Goal: Find specific page/section: Find specific page/section

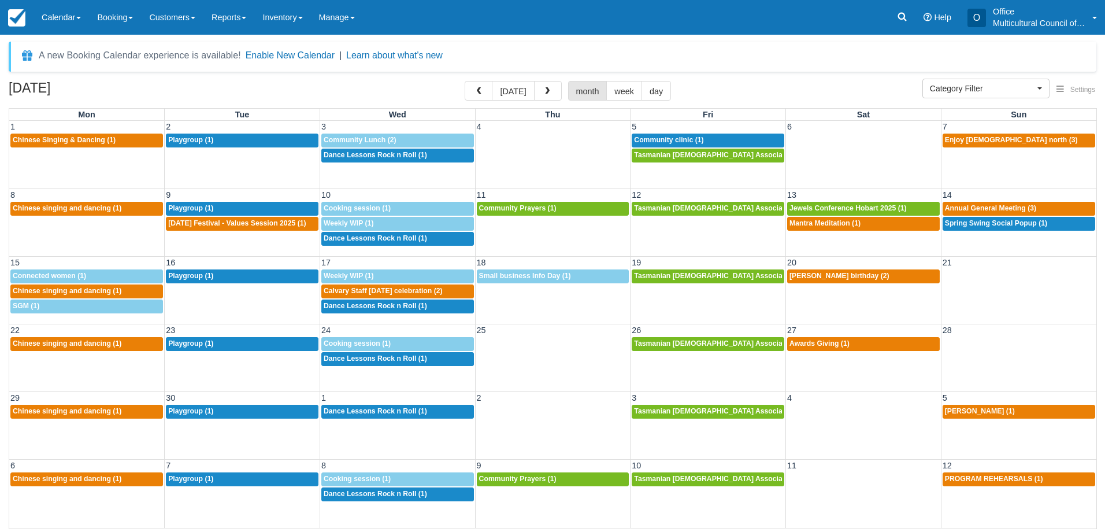
select select
click at [897, 14] on icon at bounding box center [902, 17] width 12 height 12
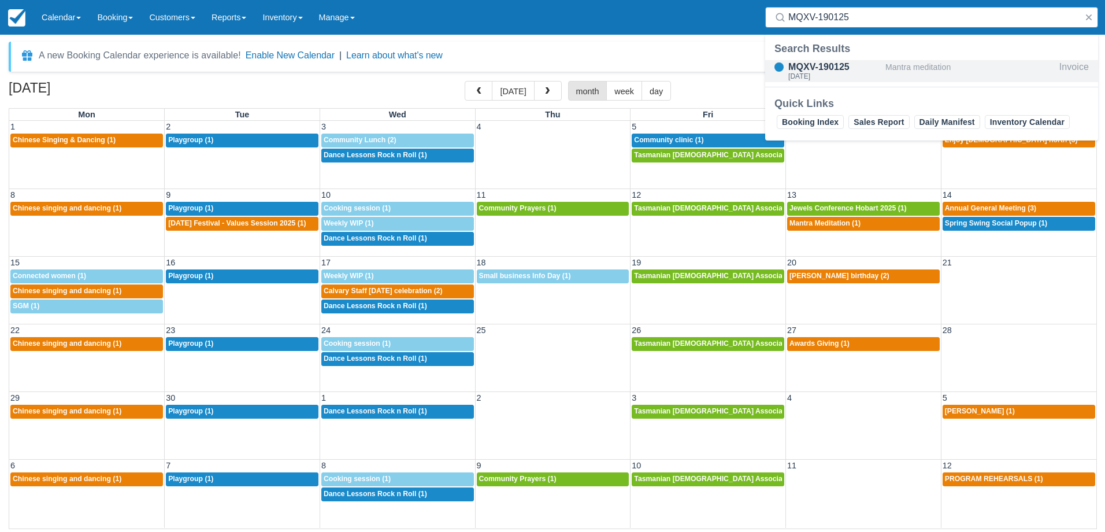
type input "MQXV-190125"
click at [856, 66] on div "MQXV-190125" at bounding box center [834, 67] width 92 height 14
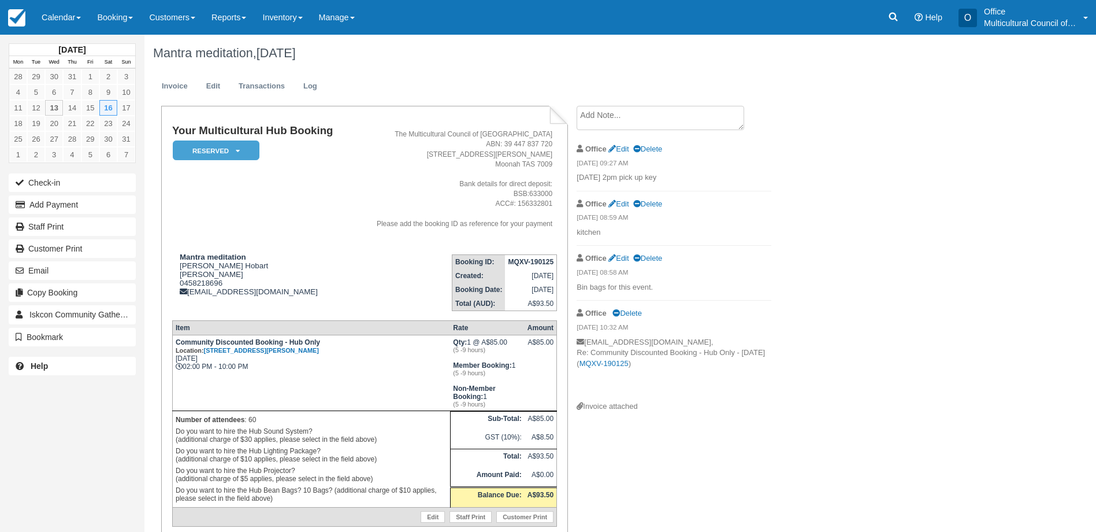
click at [645, 128] on textarea at bounding box center [661, 118] width 168 height 24
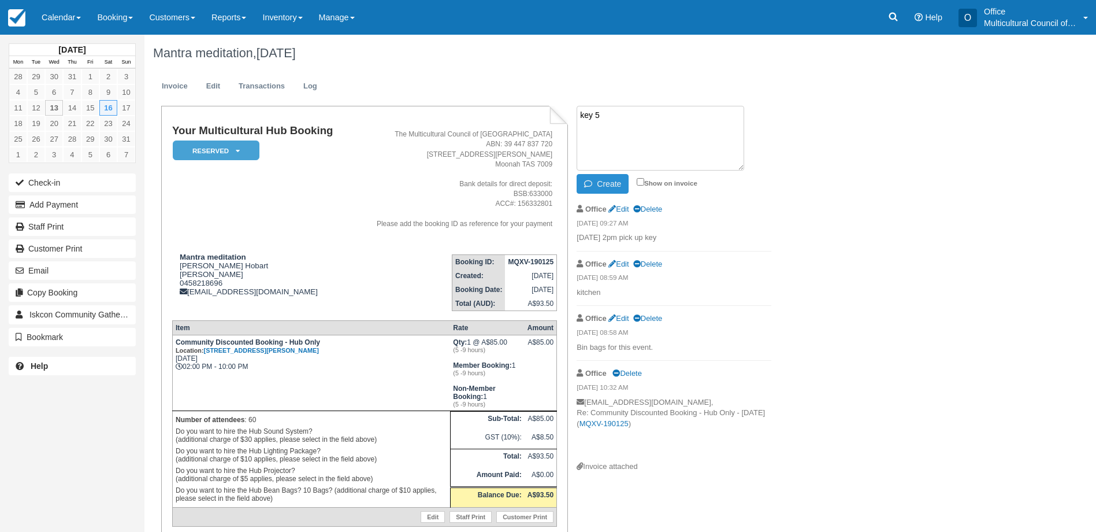
type textarea "key 5"
click at [614, 184] on button "Create" at bounding box center [603, 184] width 52 height 20
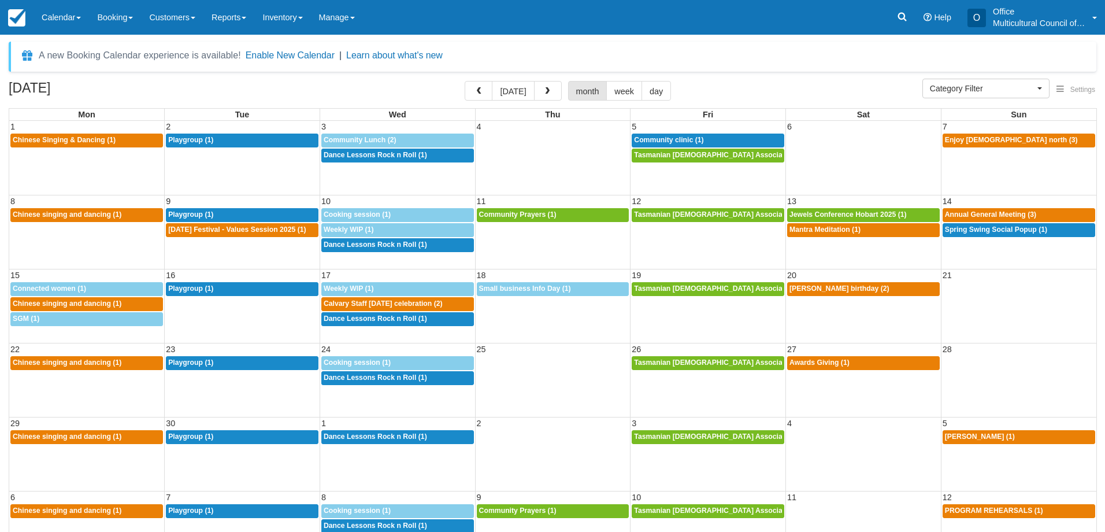
select select
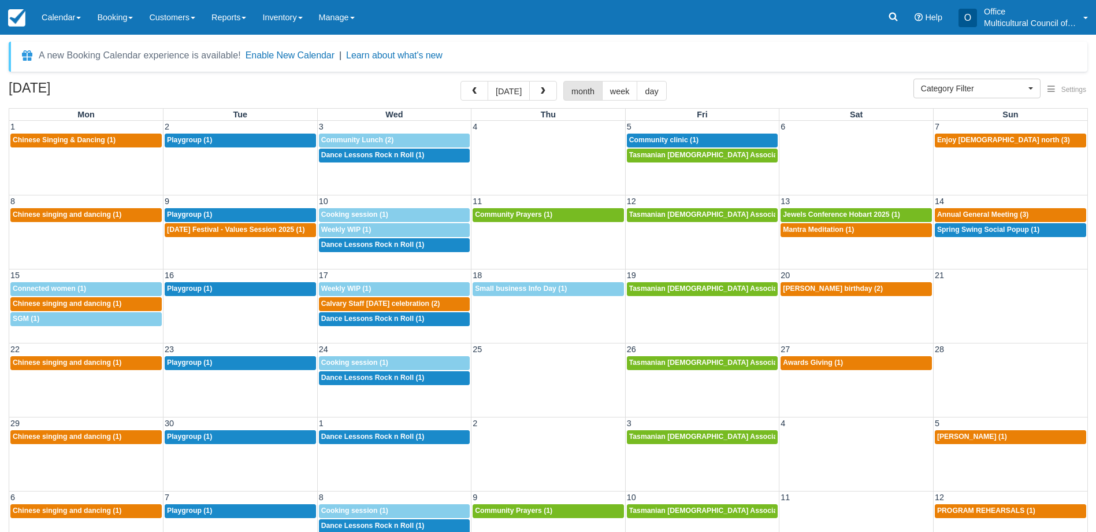
click at [64, 22] on link "Calendar" at bounding box center [61, 17] width 55 height 35
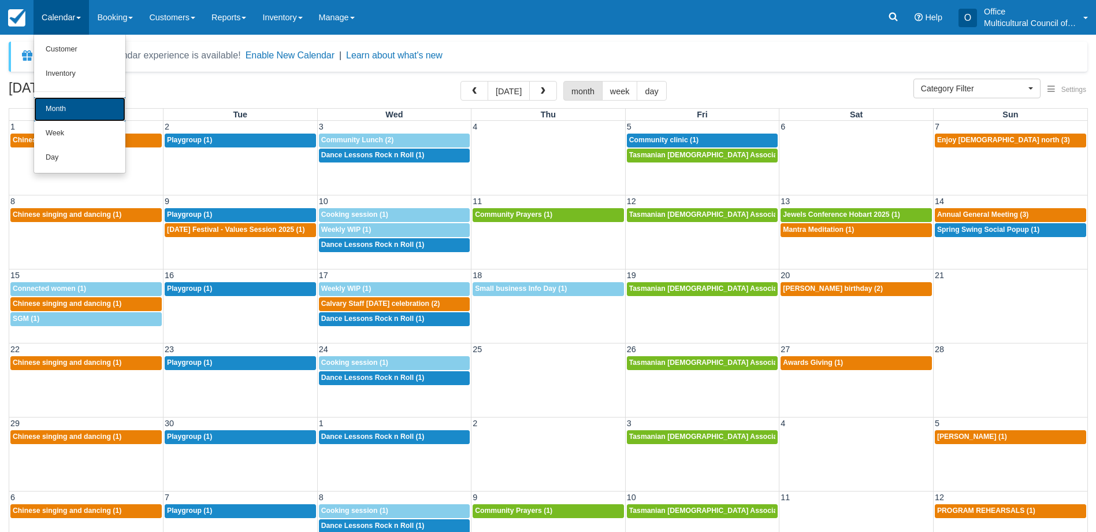
click at [96, 111] on link "Month" at bounding box center [79, 109] width 91 height 24
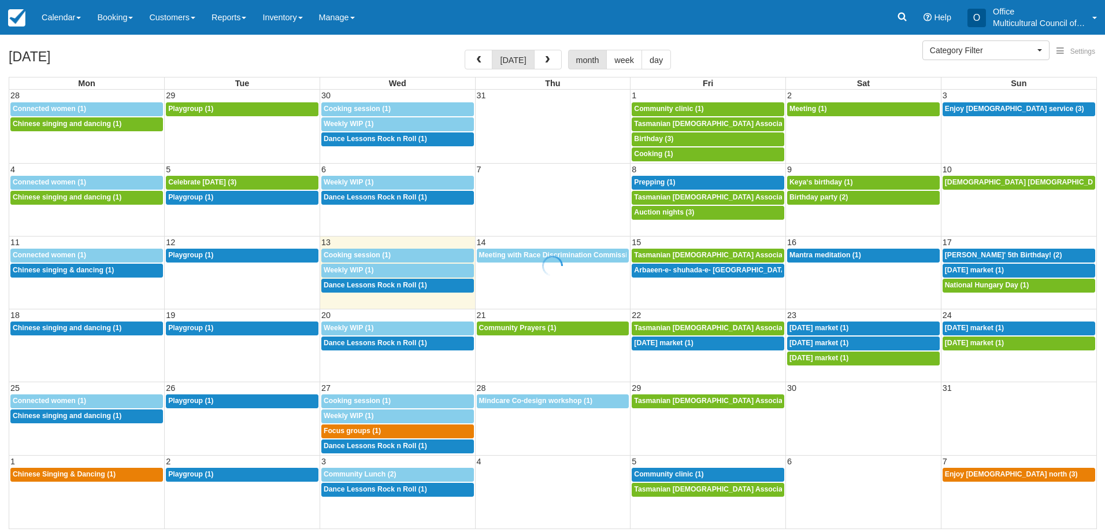
select select
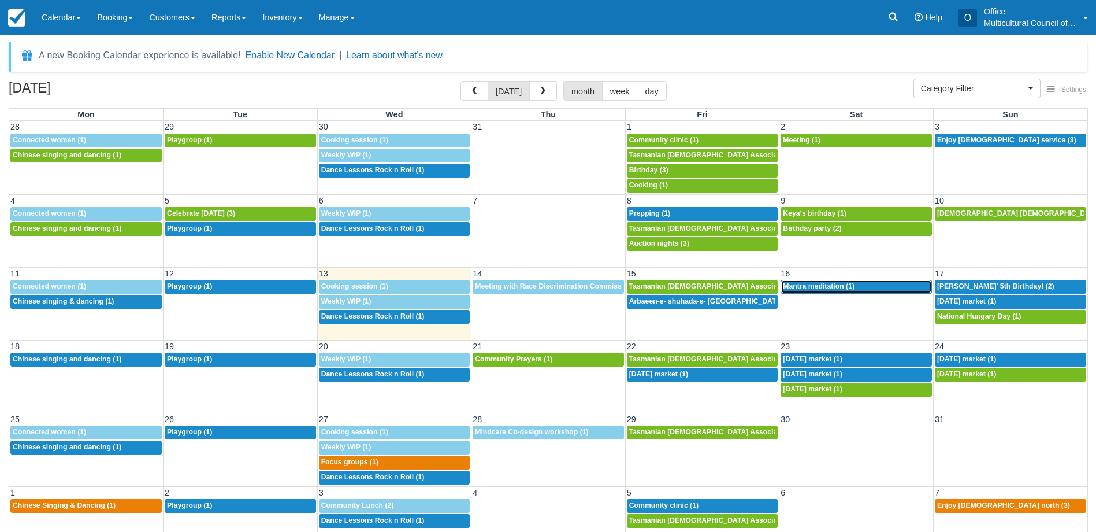
click at [831, 288] on span "Mantra meditation (1)" at bounding box center [819, 286] width 72 height 8
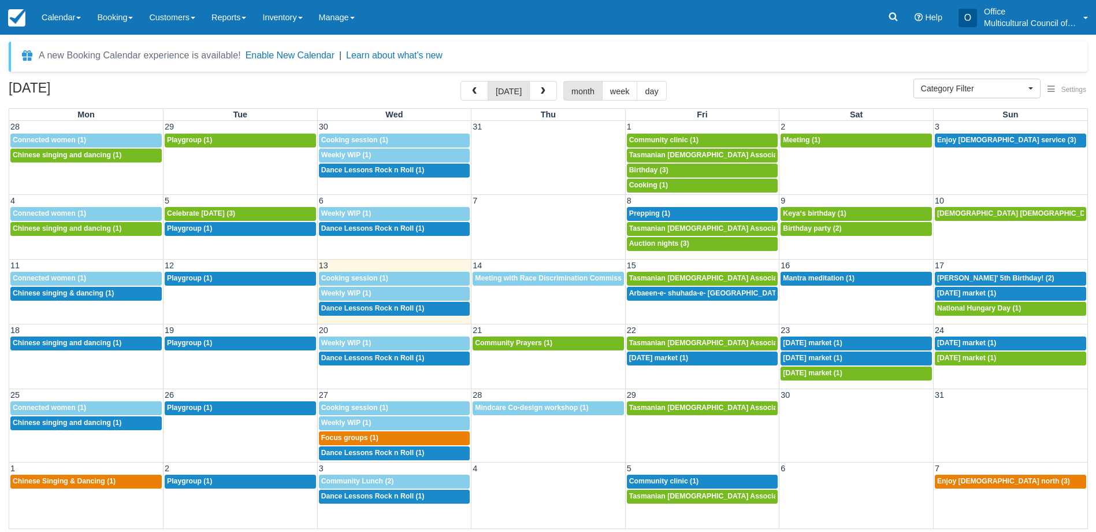
select select
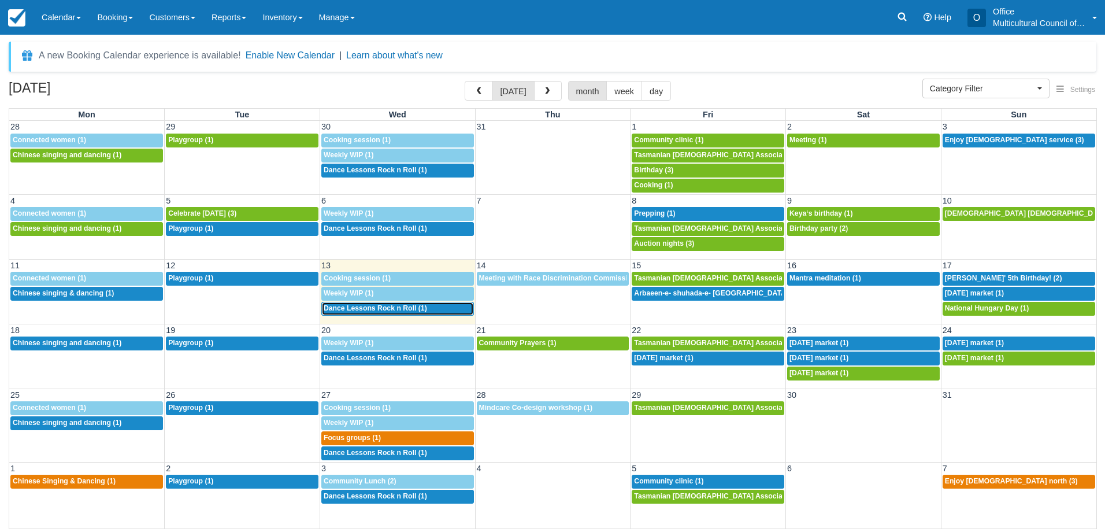
click at [402, 311] on span "Dance Lessons Rock n Roll (1)" at bounding box center [375, 308] width 103 height 8
select select
click at [522, 280] on span "Meeting with Race Discrimination Commissioner (1)" at bounding box center [566, 278] width 175 height 8
select select
click at [397, 309] on span "Dance Lessons Rock n Roll (1)" at bounding box center [375, 308] width 103 height 8
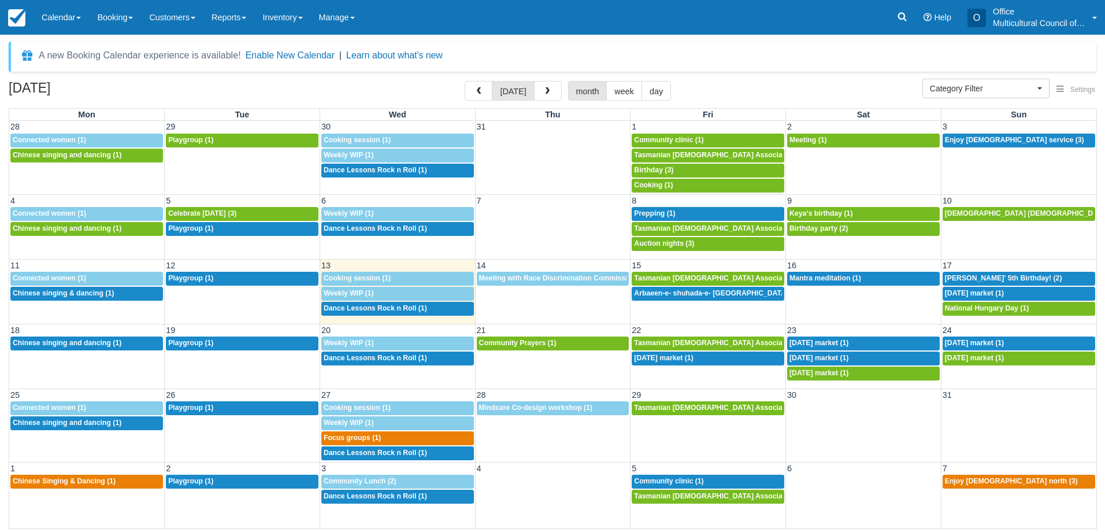
select select
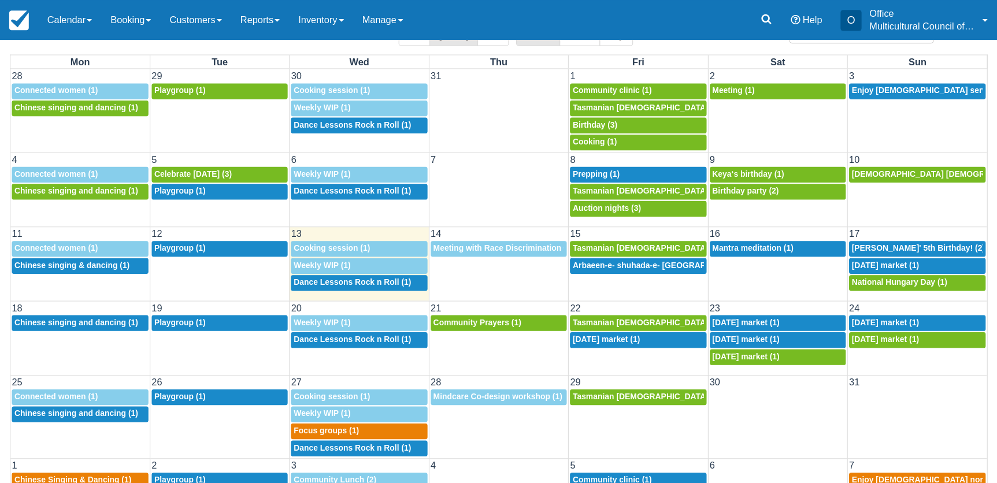
scroll to position [48, 0]
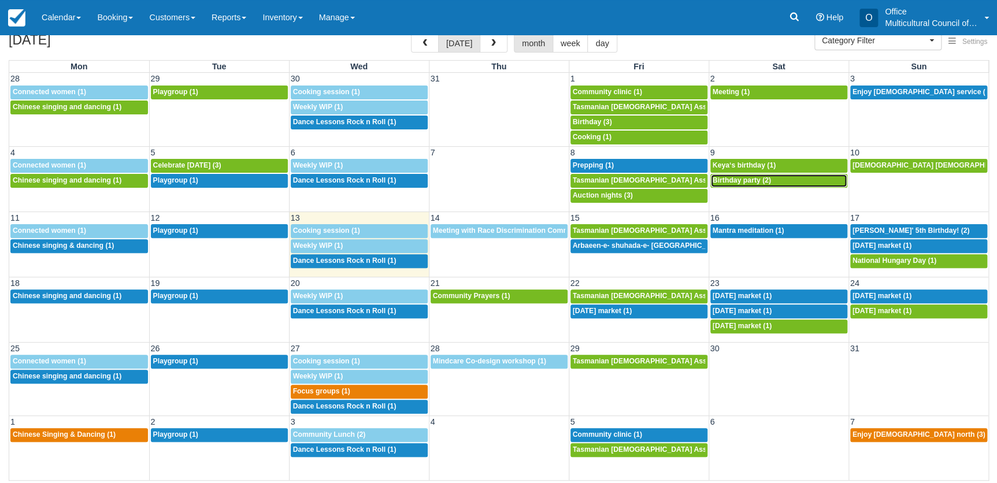
click at [749, 184] on link "7p Birthday party (2)" at bounding box center [778, 181] width 137 height 14
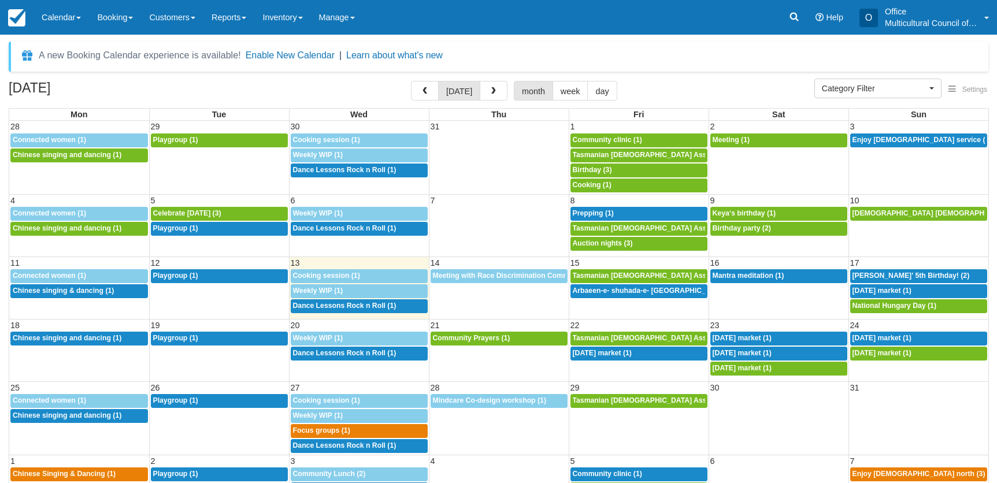
select select
click at [614, 32] on div "Menu Calendar Customer Inventory Month Week Day Booking Daily Manifest Daily Li…" at bounding box center [498, 17] width 997 height 35
click at [499, 277] on span "Meeting with Race Discrimination Commissioner (1)" at bounding box center [520, 276] width 175 height 8
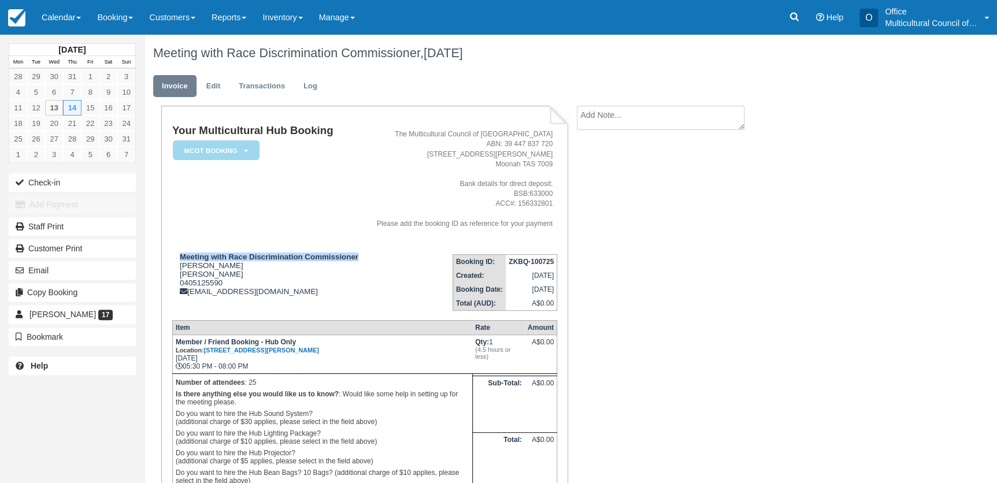
drag, startPoint x: 181, startPoint y: 257, endPoint x: 359, endPoint y: 246, distance: 178.9
click at [359, 246] on td "Meeting with Race Discrimination Commissioner Aimen Jafri Aimen Jafri 040512559…" at bounding box center [268, 278] width 193 height 66
copy strong "Meeting with Race Discrimination Commissioner"
click at [283, 429] on p "Do you want to hire the Hub Lighting Package? (additional charge of $10 applies…" at bounding box center [323, 438] width 294 height 20
click at [53, 31] on link "Calendar" at bounding box center [61, 17] width 55 height 35
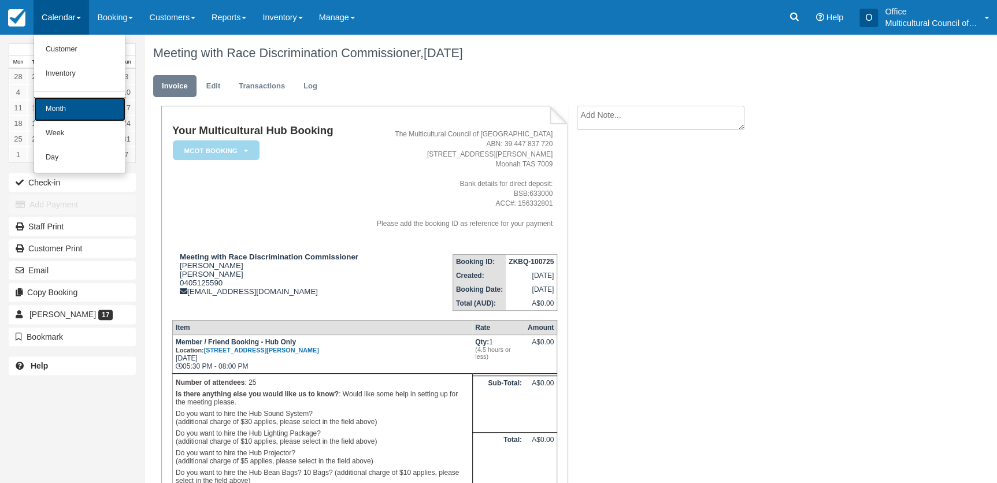
click at [81, 98] on link "Month" at bounding box center [79, 109] width 91 height 24
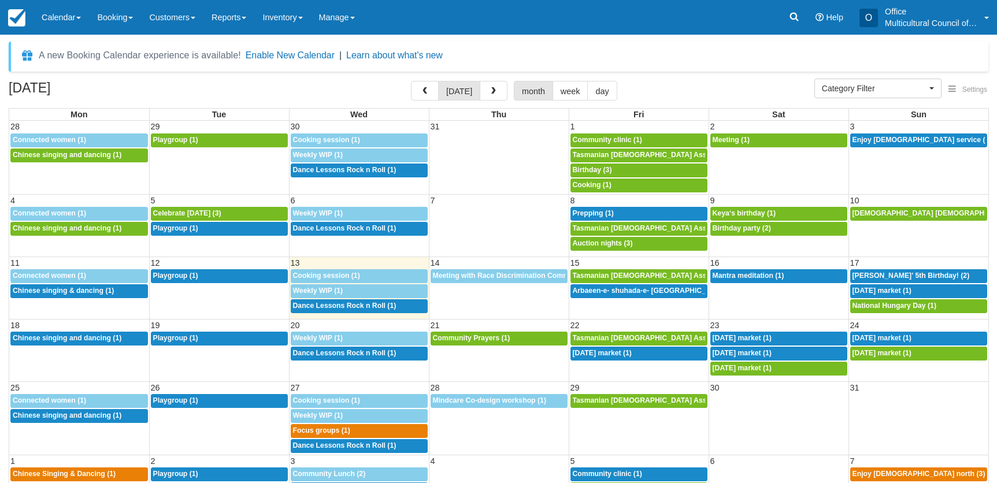
select select
click at [630, 296] on link "5:30p Arbaeen-e- shuhada-e- Karbala (1)" at bounding box center [638, 291] width 137 height 14
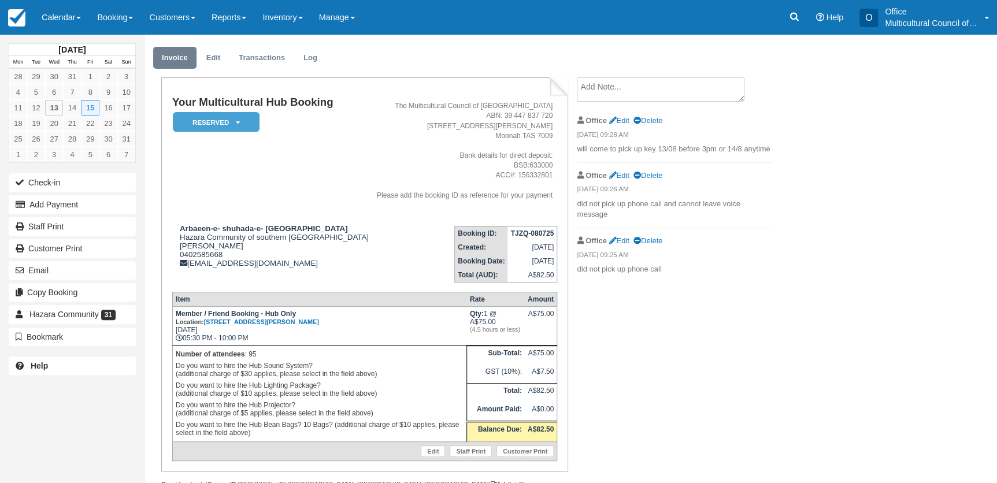
scroll to position [52, 0]
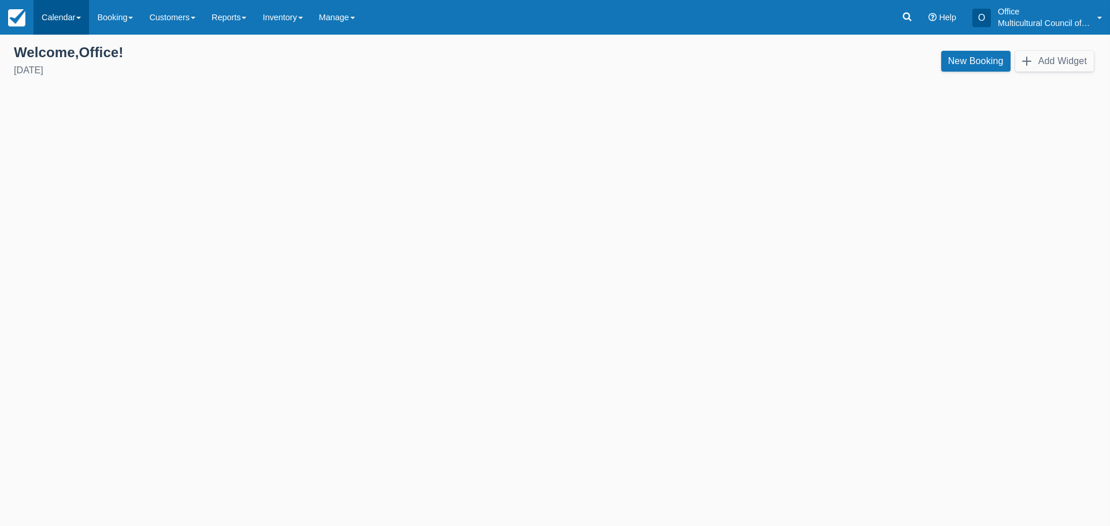
click at [69, 18] on link "Calendar" at bounding box center [61, 17] width 55 height 35
click at [78, 43] on link "Customer" at bounding box center [79, 50] width 91 height 24
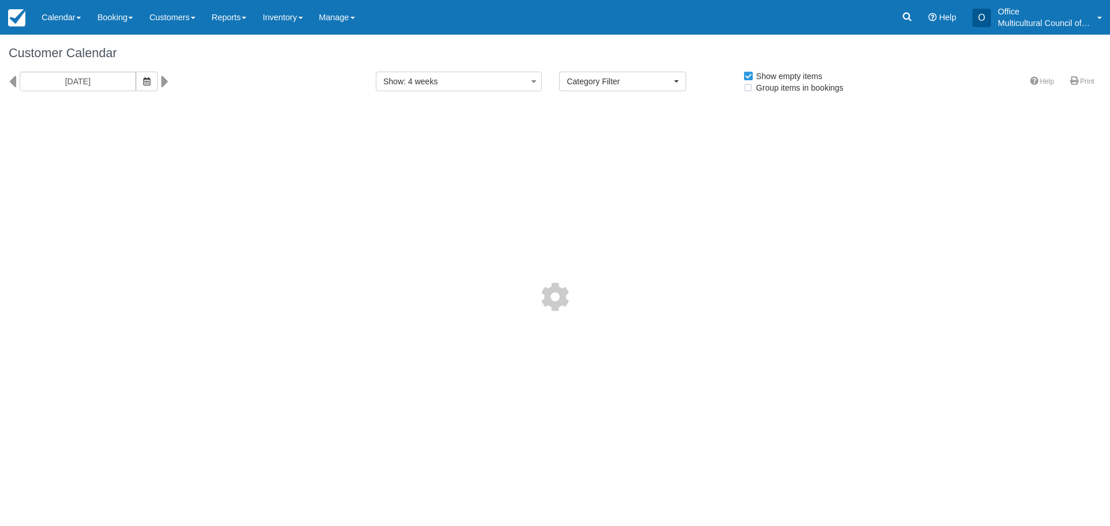
select select
